Goal: Transaction & Acquisition: Book appointment/travel/reservation

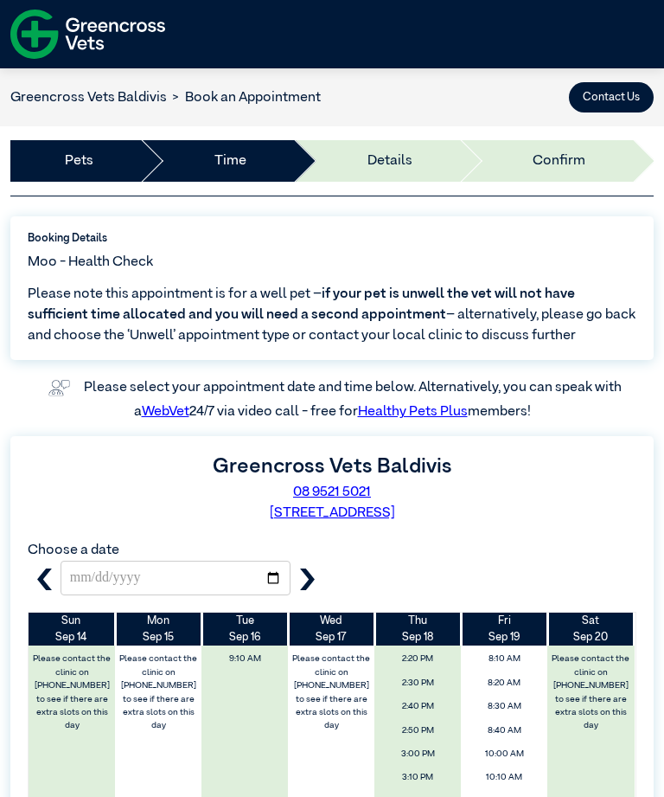
scroll to position [419, 0]
